Goal: Information Seeking & Learning: Learn about a topic

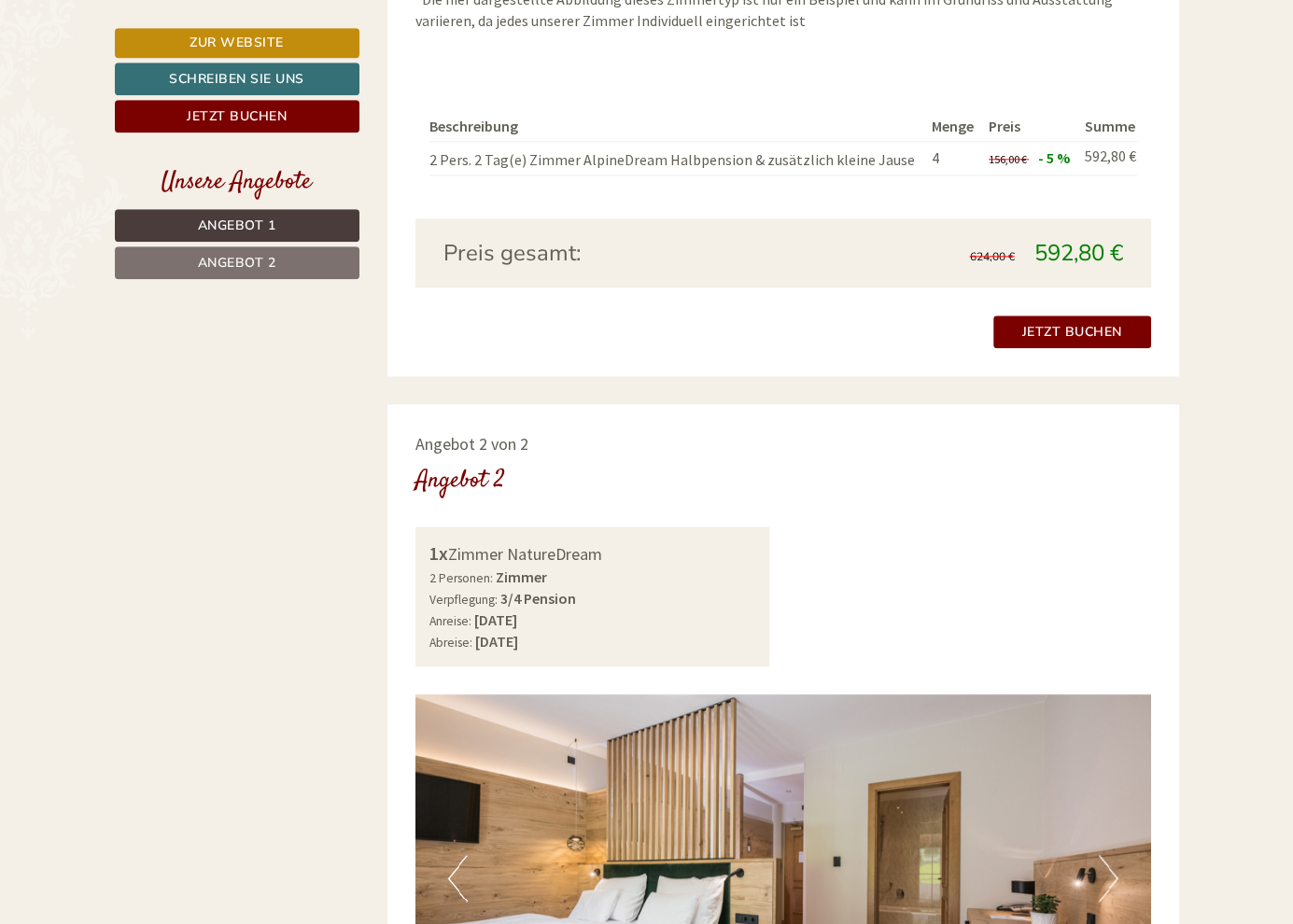
scroll to position [1864, 0]
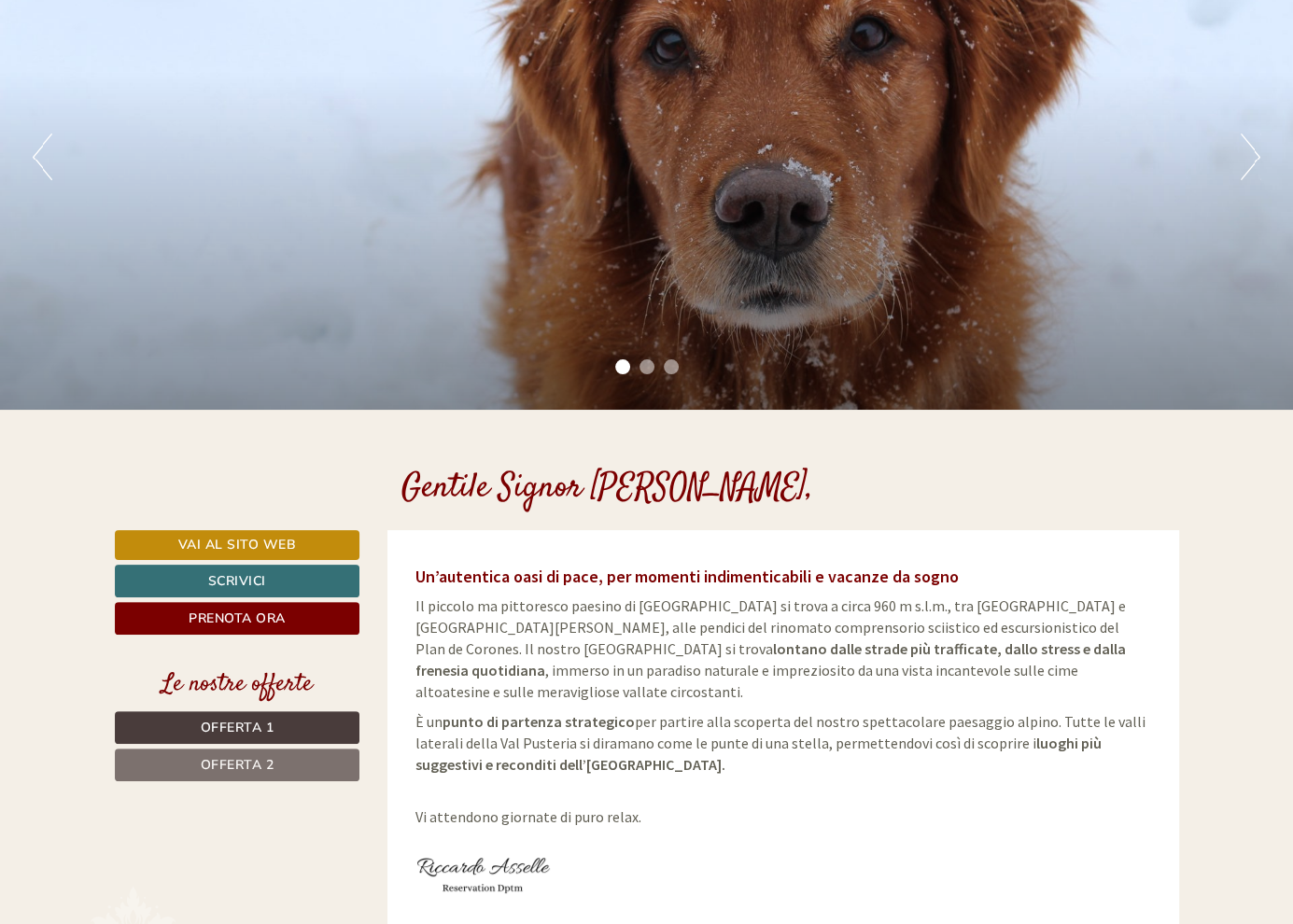
scroll to position [173, 0]
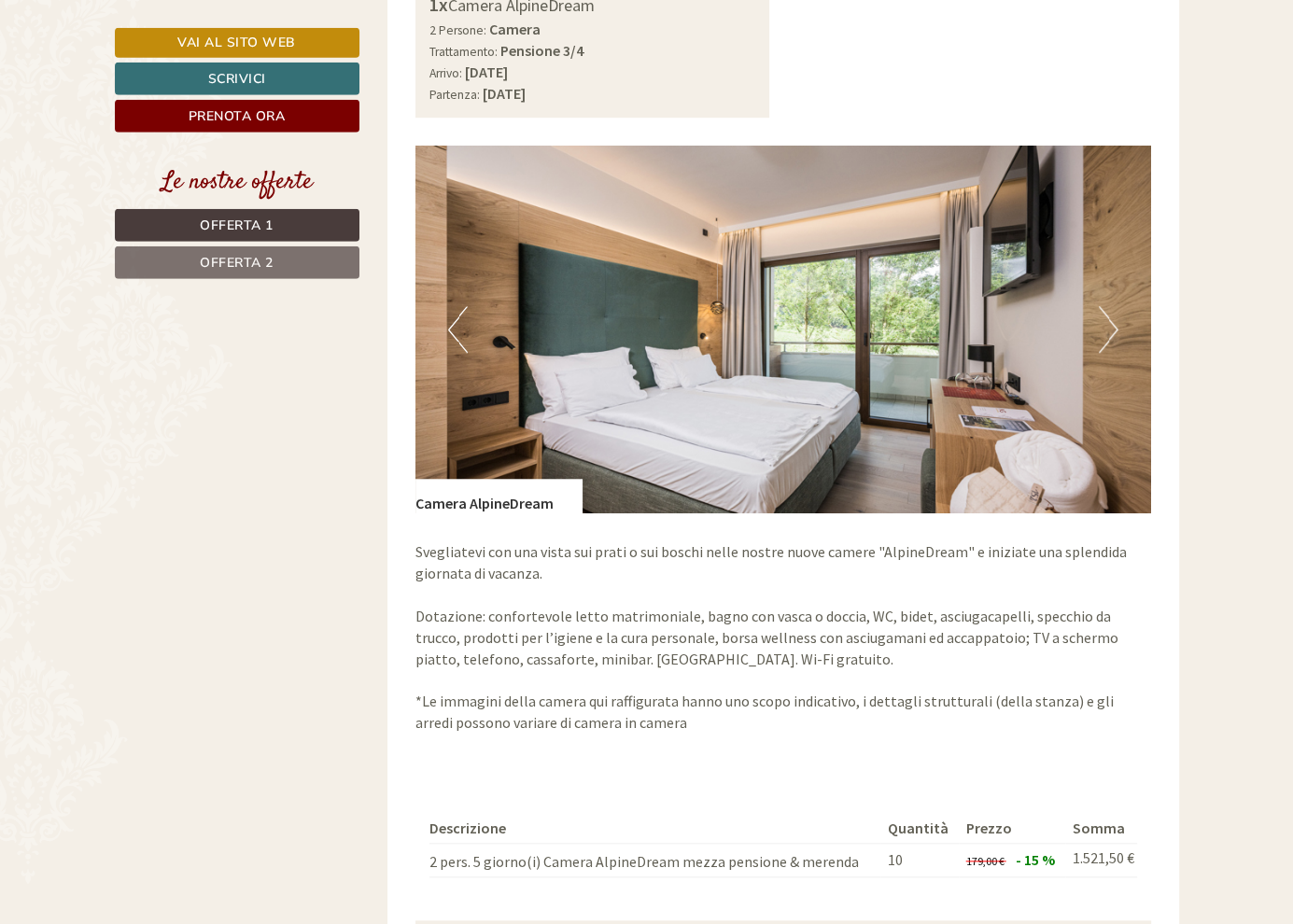
scroll to position [983, 0]
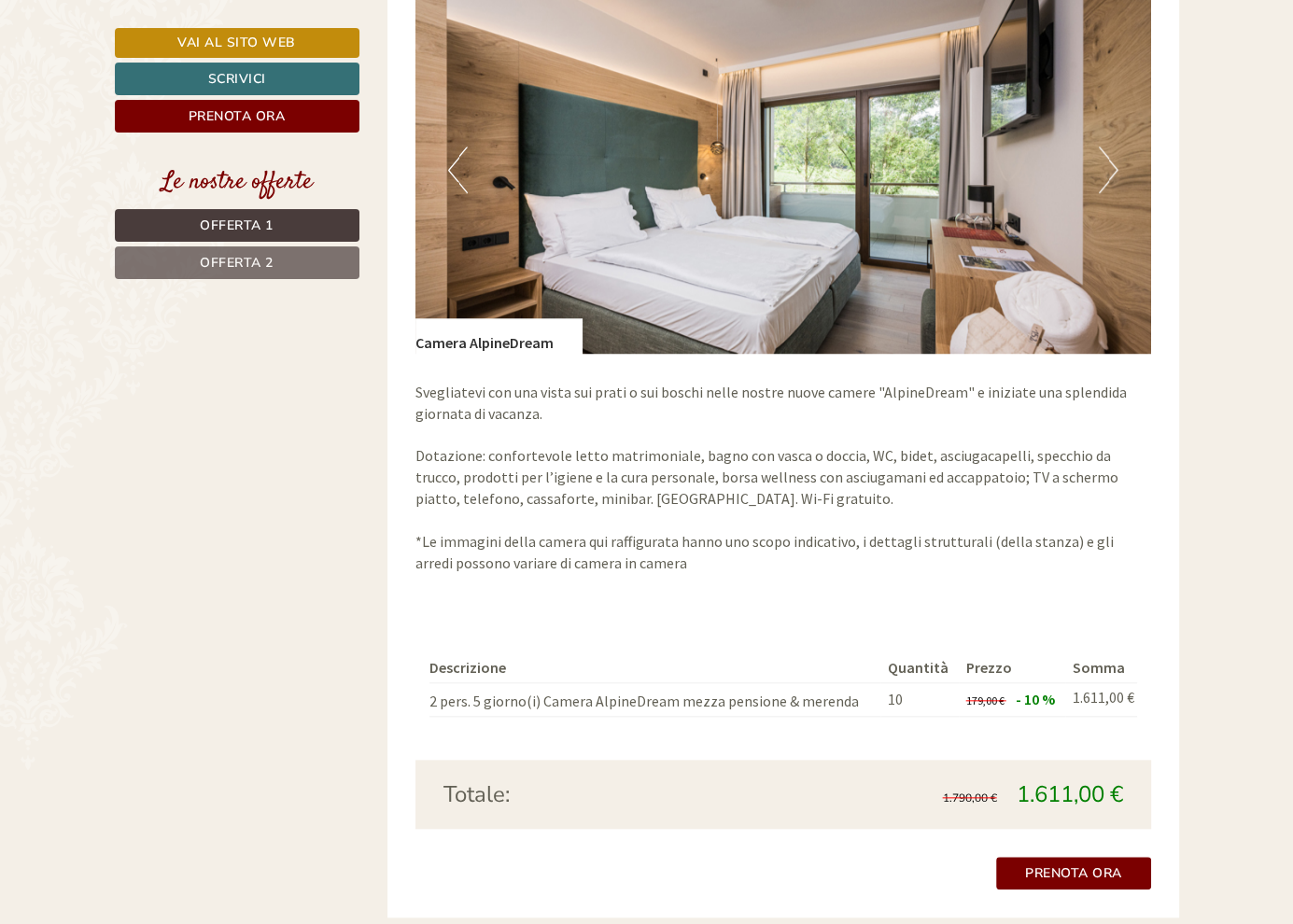
scroll to position [1488, 0]
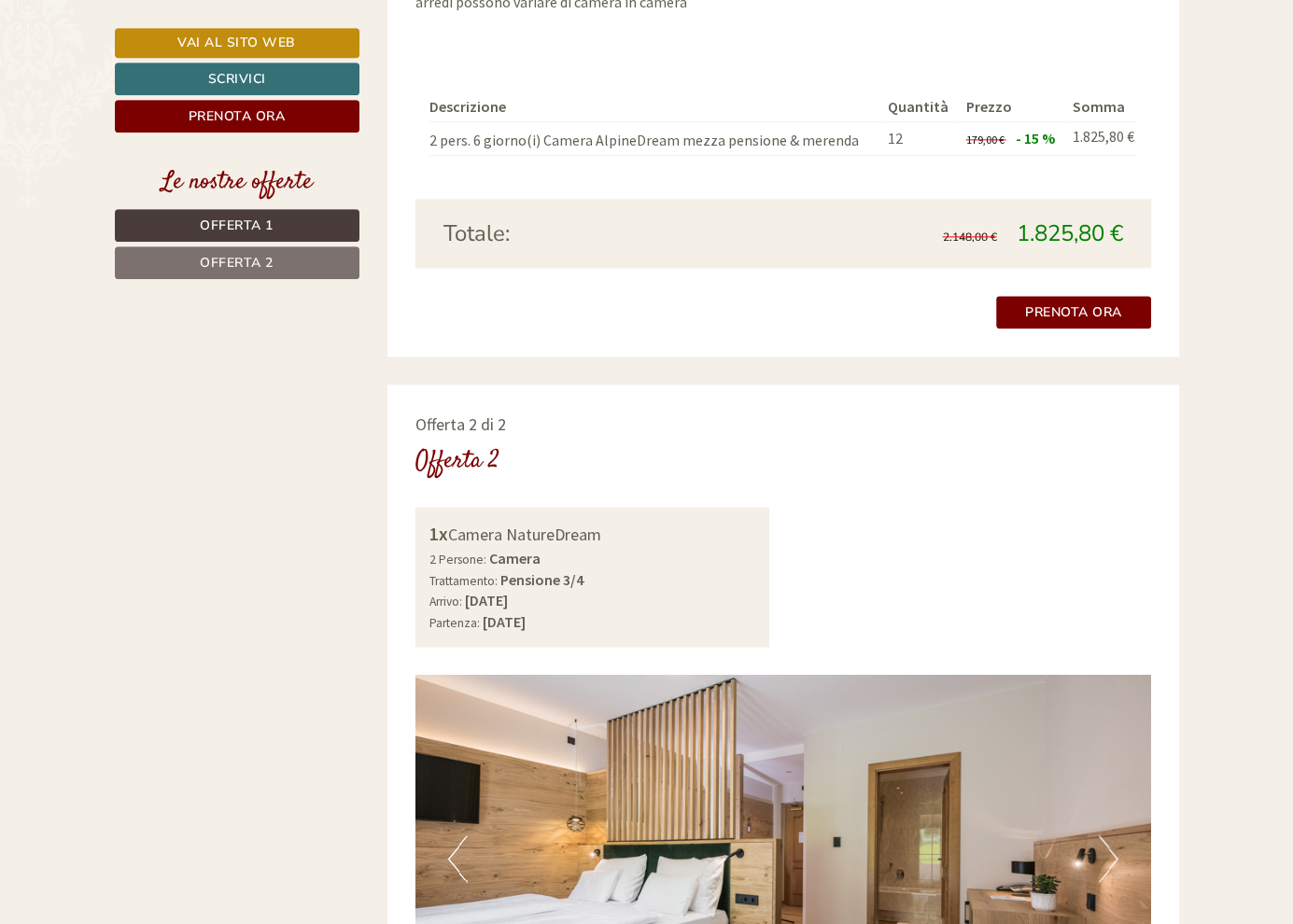
scroll to position [1961, 0]
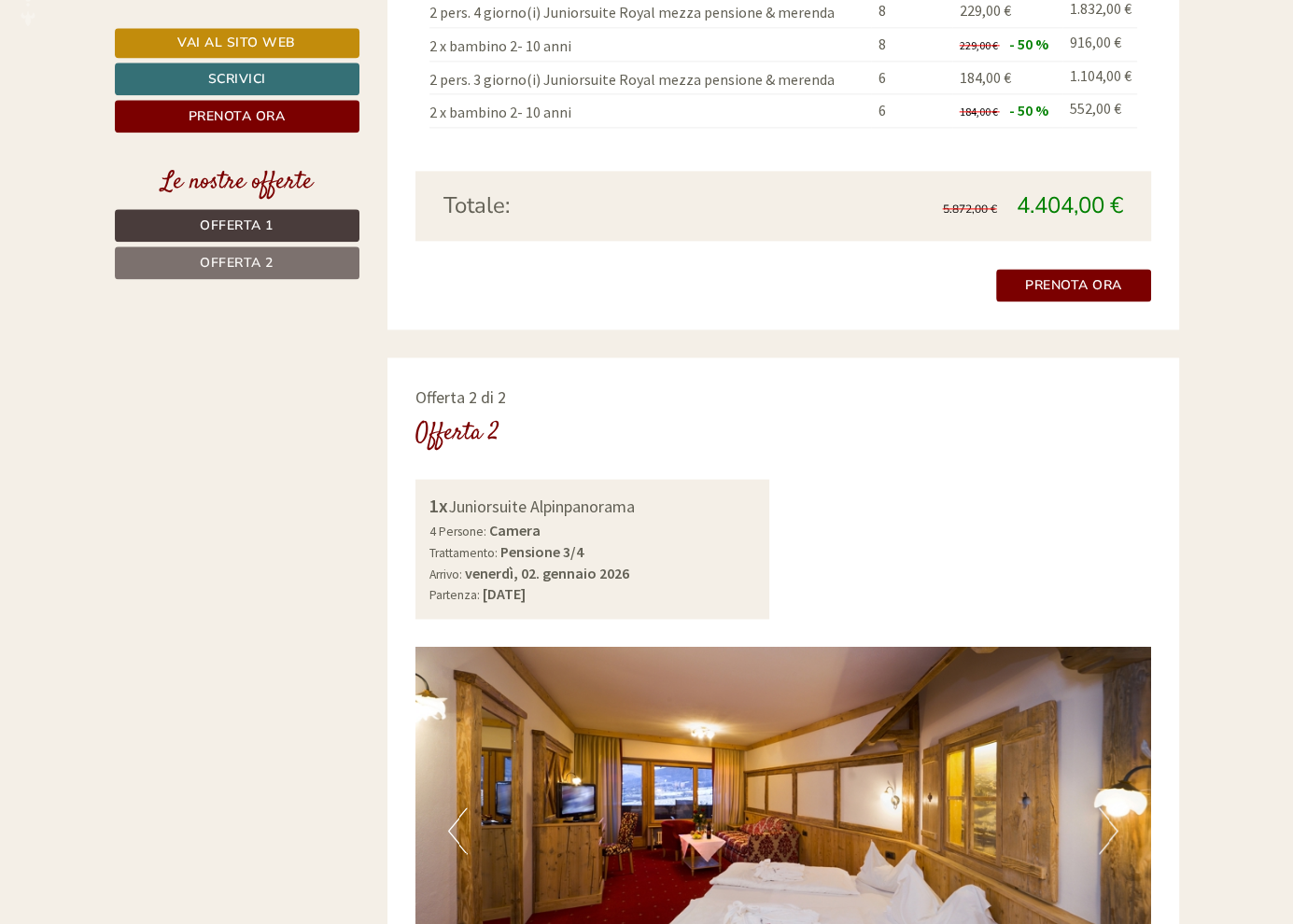
scroll to position [2101, 0]
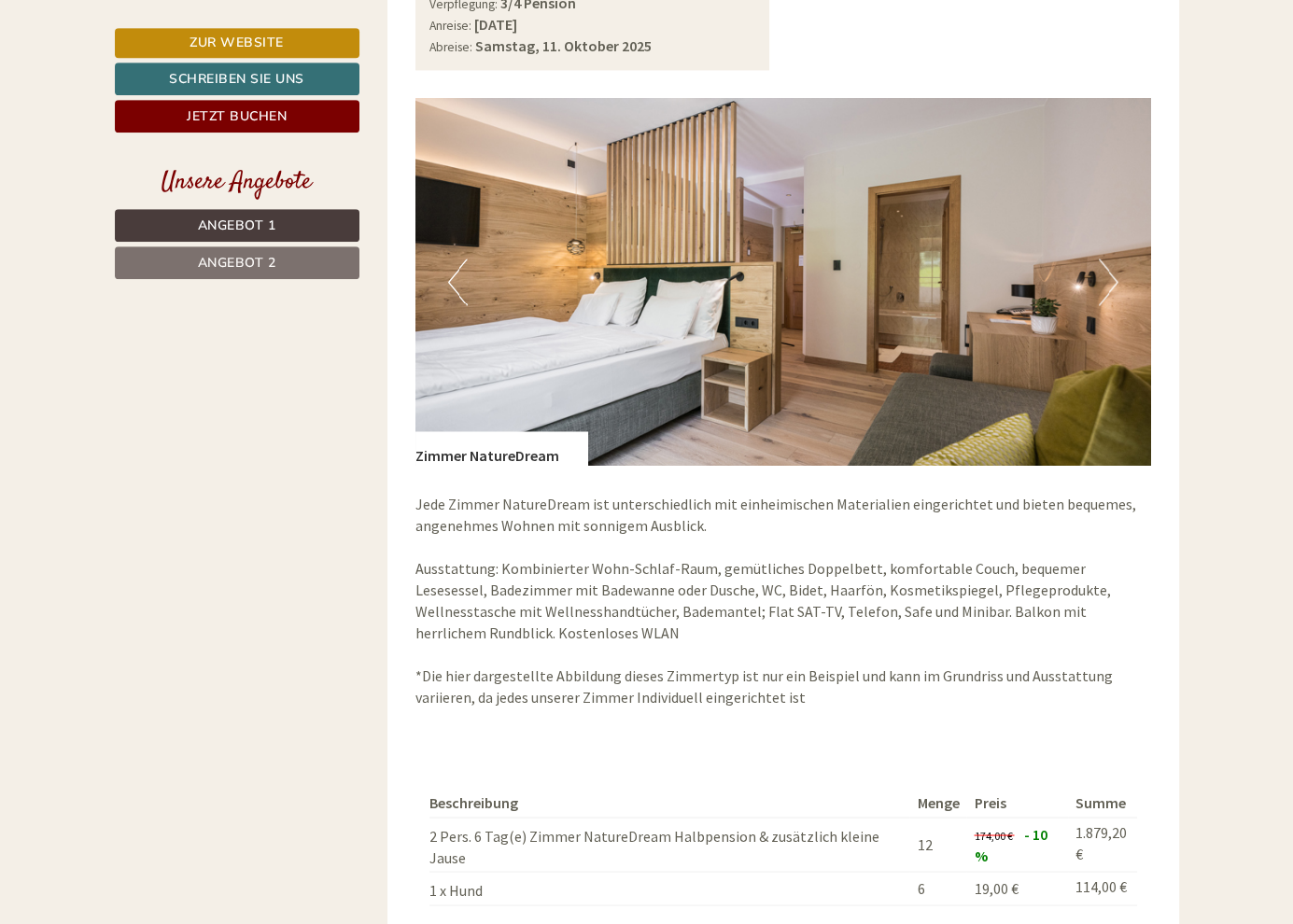
scroll to position [2615, 0]
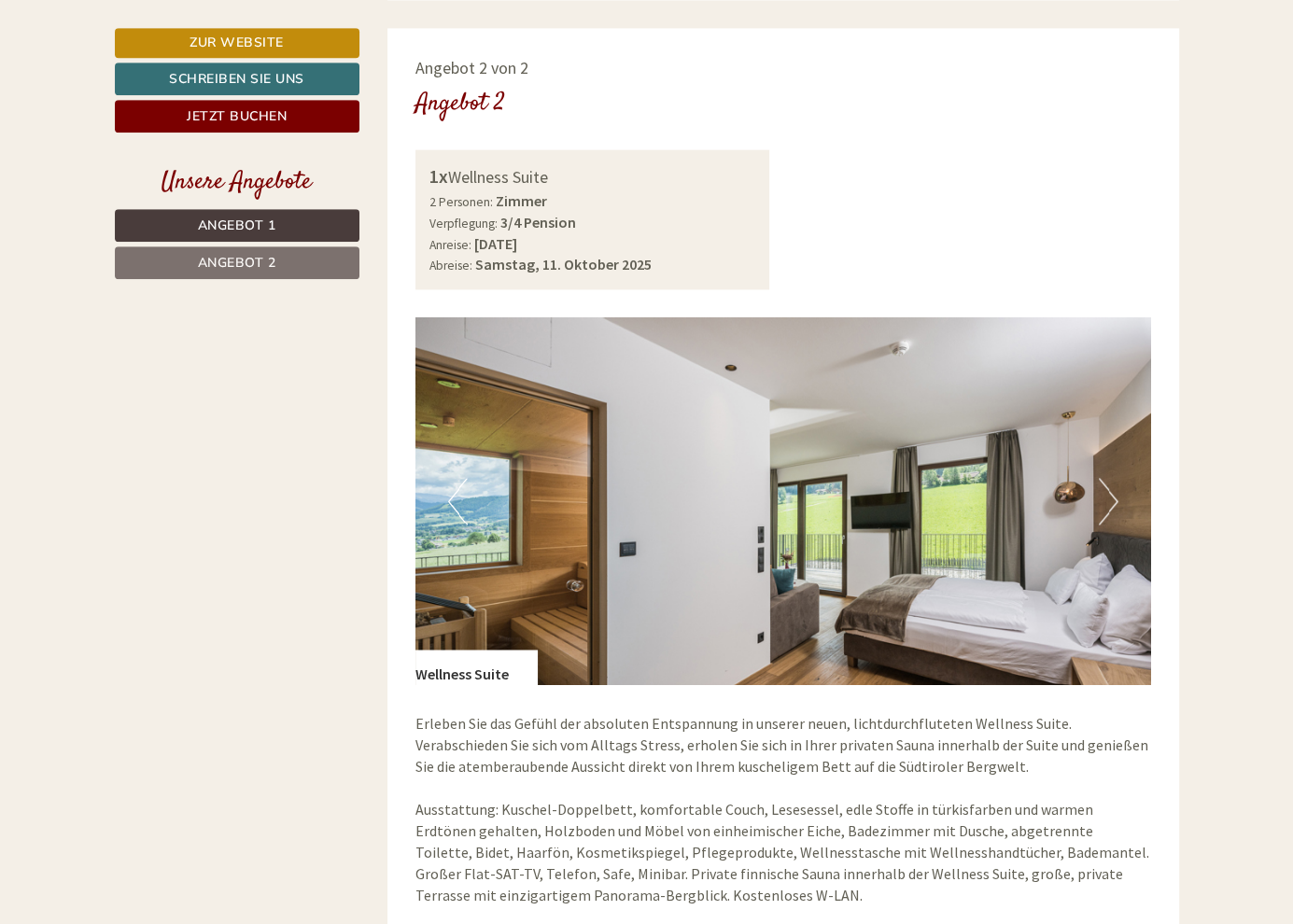
scroll to position [1148, 0]
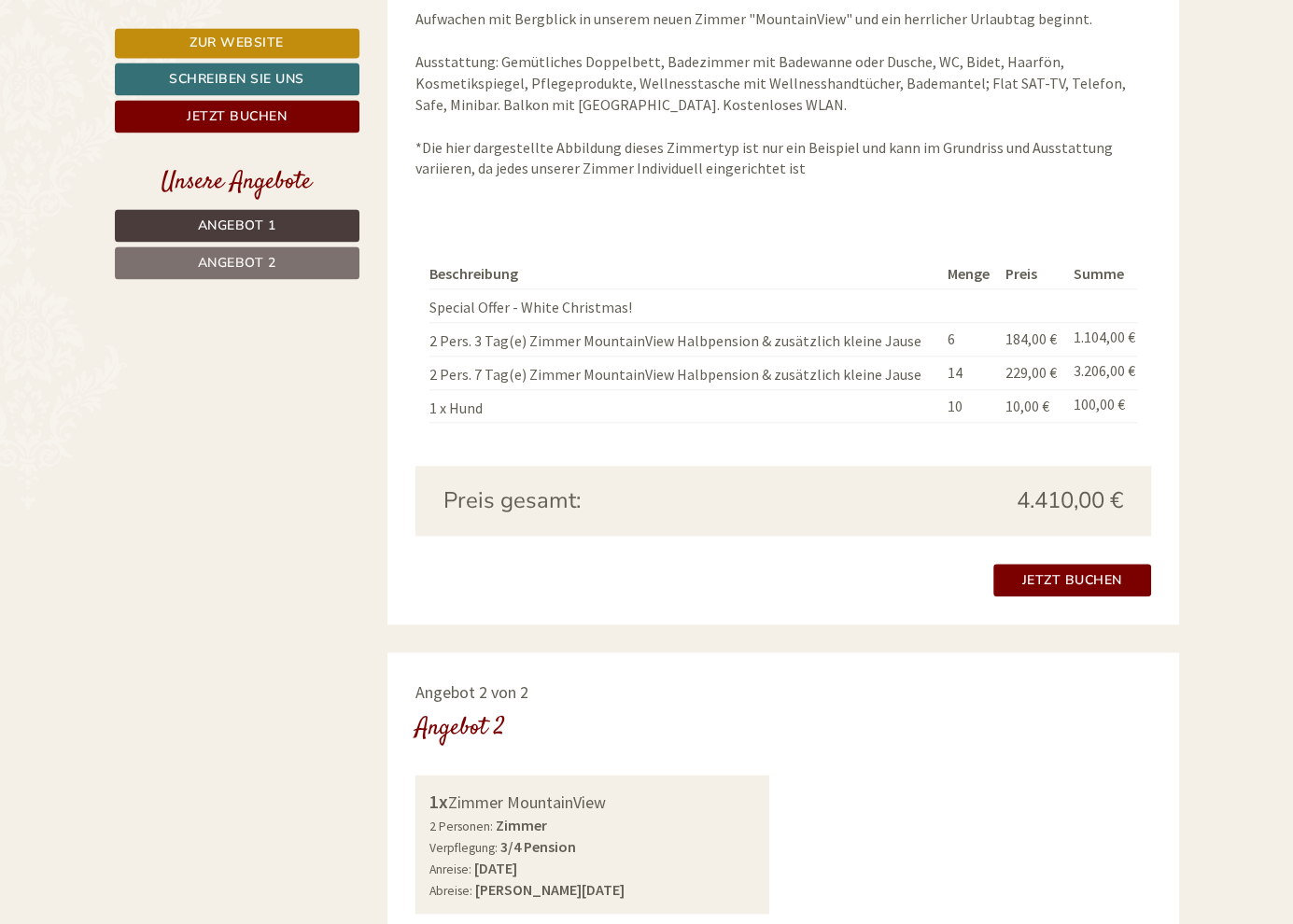
scroll to position [1598, 0]
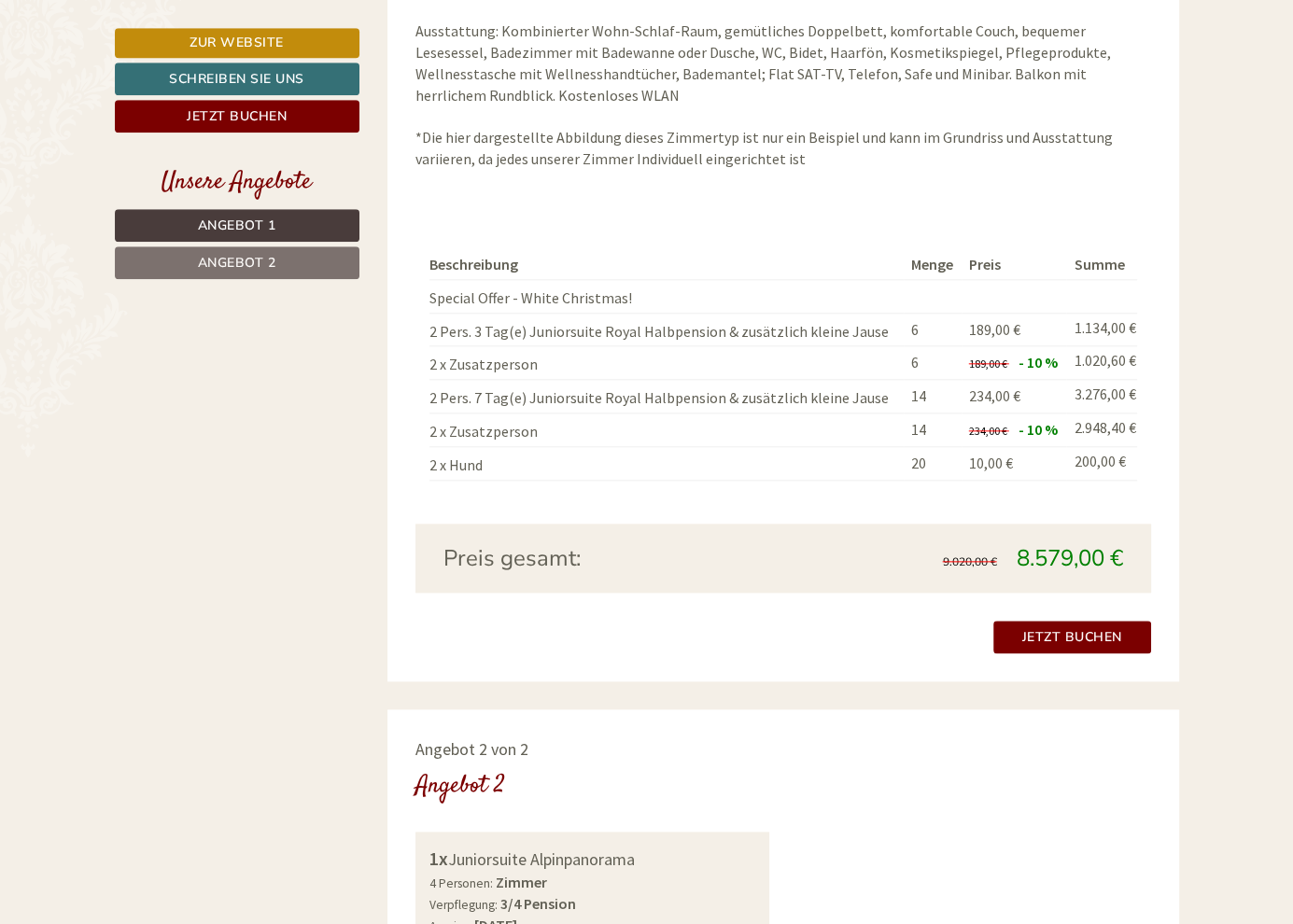
scroll to position [331, 0]
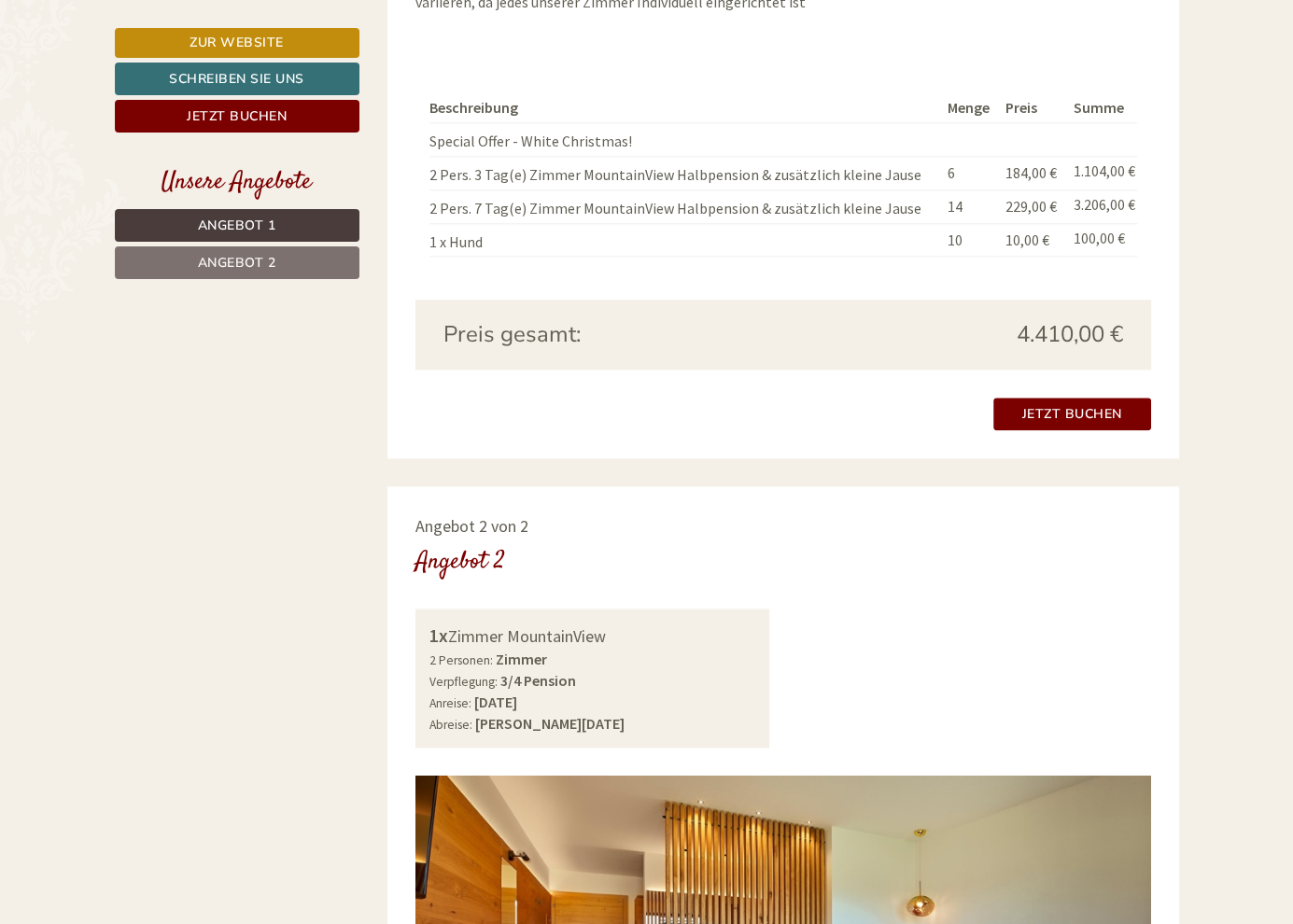
scroll to position [1321, 0]
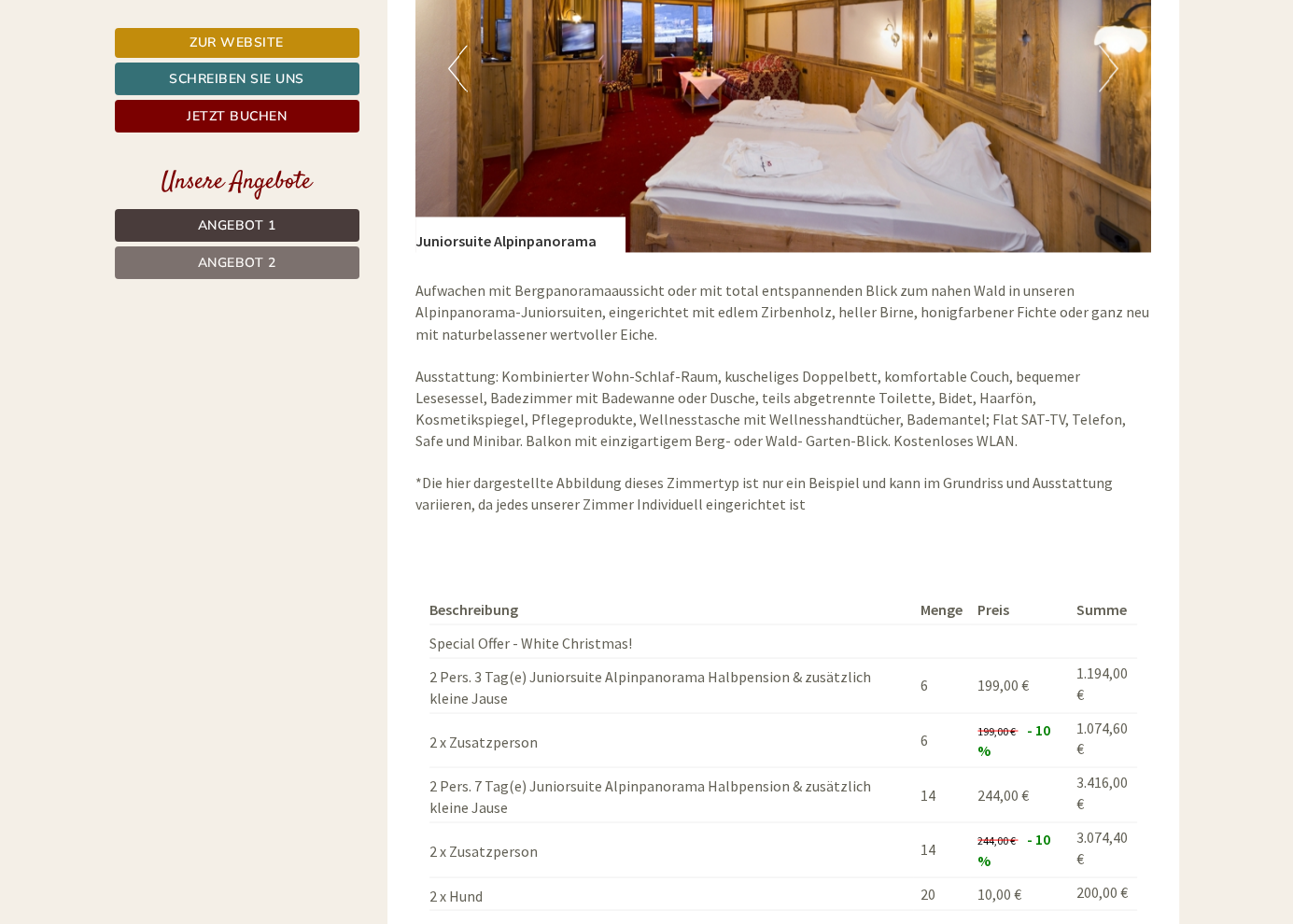
scroll to position [3227, 0]
